Goal: Task Accomplishment & Management: Use online tool/utility

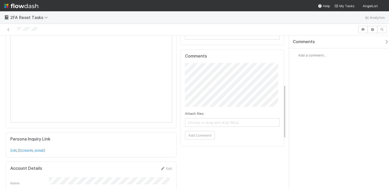
scroll to position [124, 0]
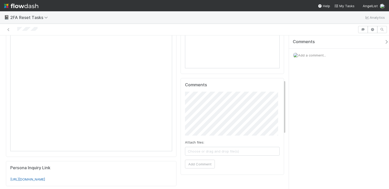
click at [45, 178] on link "[URL][DOMAIN_NAME]" at bounding box center [27, 180] width 35 height 4
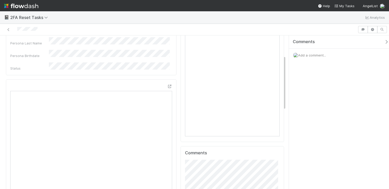
scroll to position [0, 0]
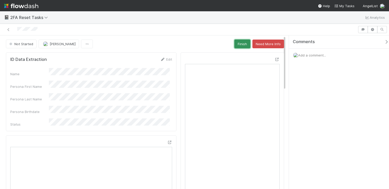
click at [234, 45] on button "Finish" at bounding box center [242, 44] width 16 height 9
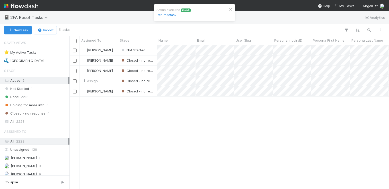
scroll to position [140, 316]
